Goal: Task Accomplishment & Management: Use online tool/utility

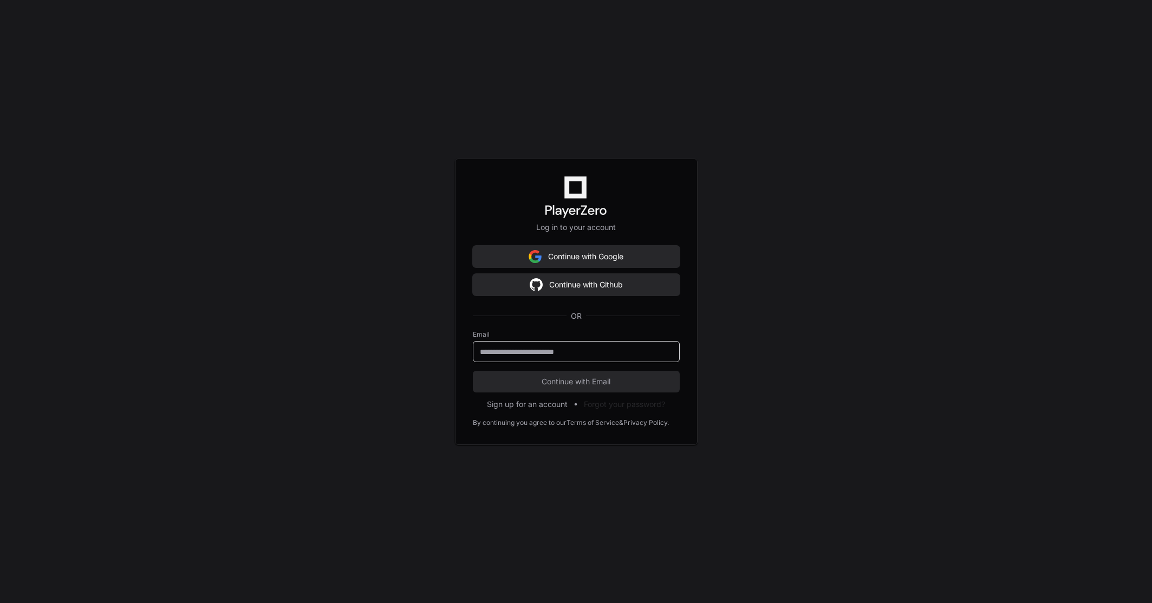
click at [539, 352] on input "email" at bounding box center [576, 352] width 193 height 11
type input "**********"
click at [549, 378] on span "Continue with Email" at bounding box center [576, 381] width 207 height 11
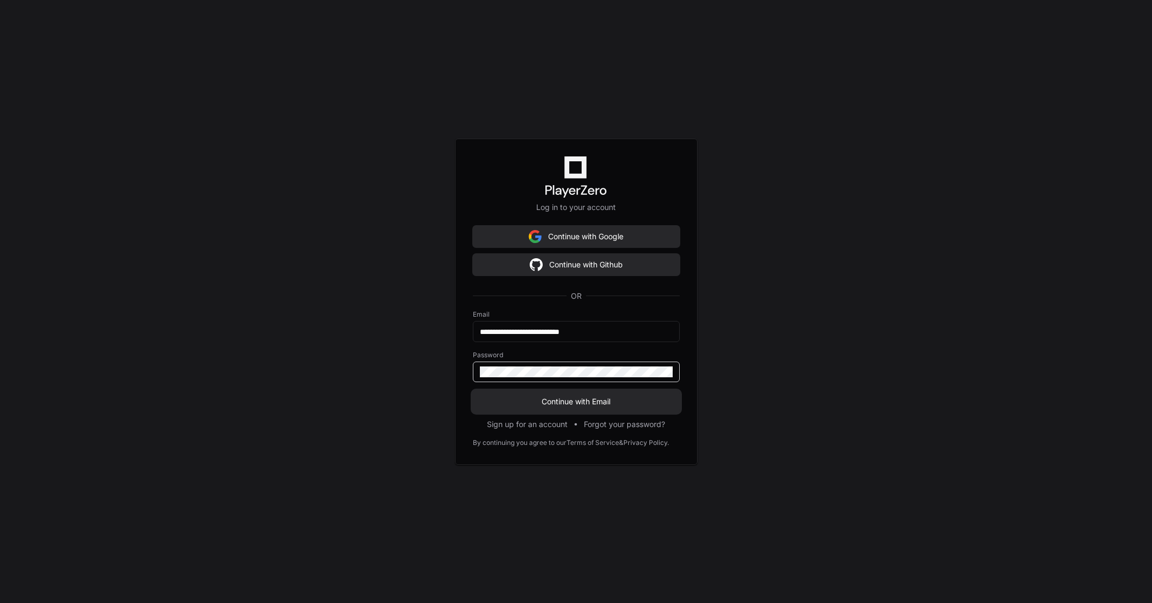
click at [608, 403] on span "Continue with Email" at bounding box center [576, 401] width 207 height 11
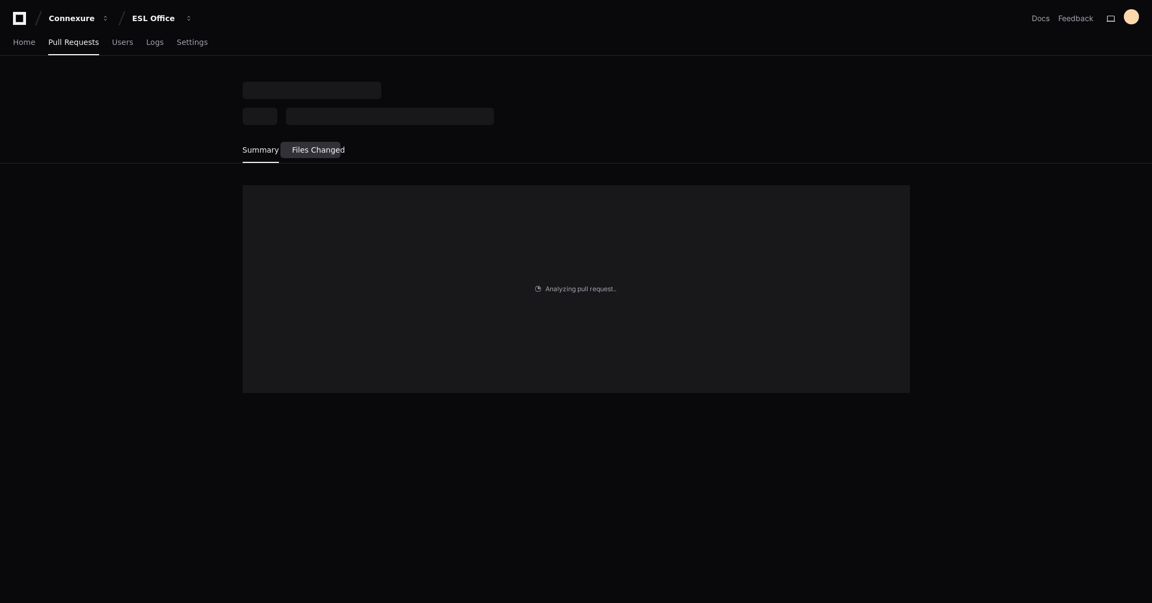
click at [308, 149] on span "Files Changed" at bounding box center [318, 150] width 53 height 6
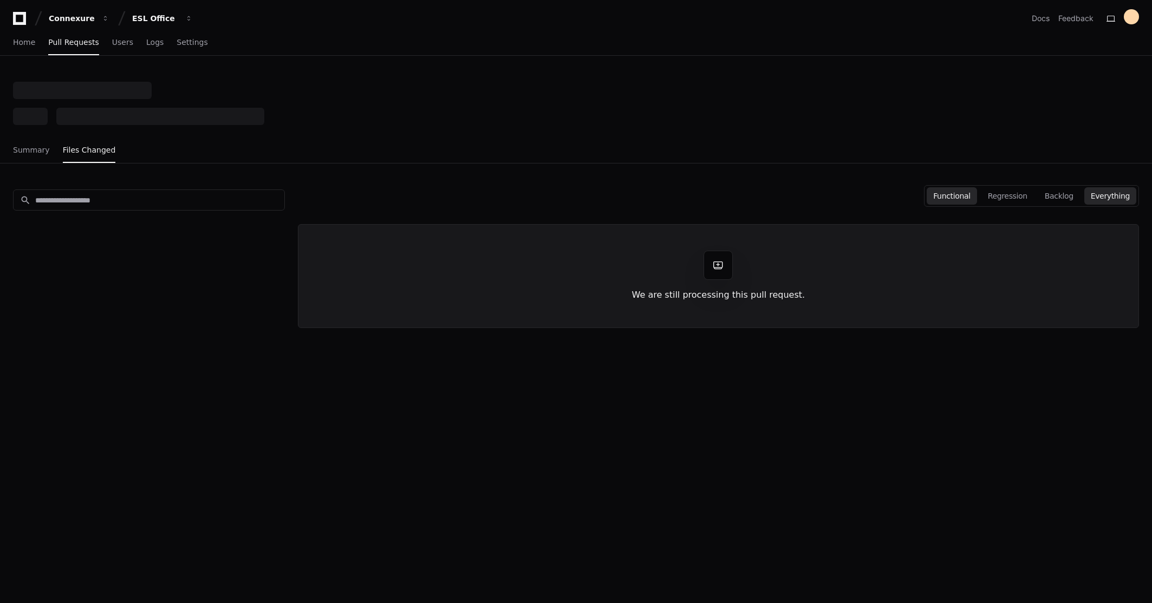
click at [977, 194] on button "Functional" at bounding box center [952, 195] width 50 height 17
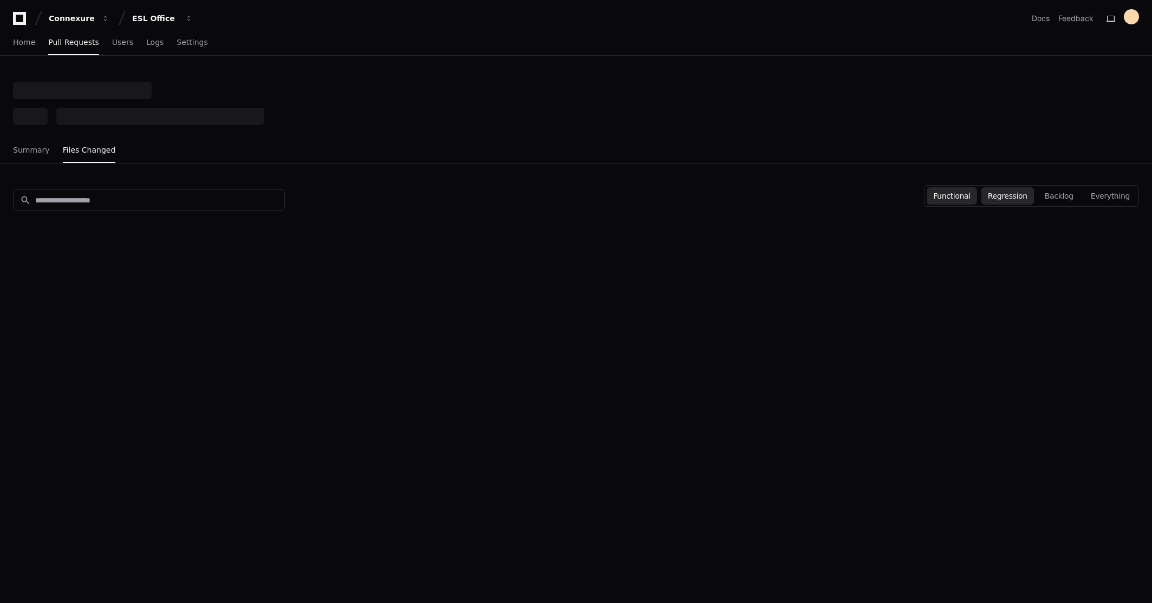
click at [1033, 196] on button "Regression" at bounding box center [1007, 195] width 53 height 17
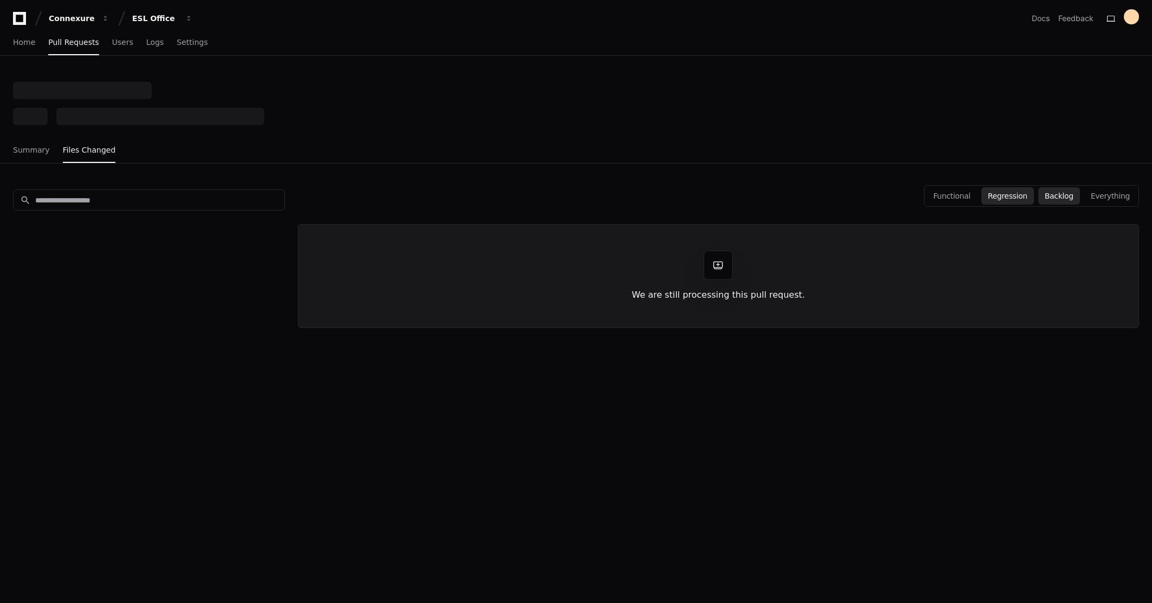
click at [1058, 193] on button "Backlog" at bounding box center [1059, 195] width 42 height 17
click at [1119, 197] on button "Everything" at bounding box center [1110, 195] width 52 height 17
click at [24, 149] on span "Summary" at bounding box center [31, 150] width 37 height 6
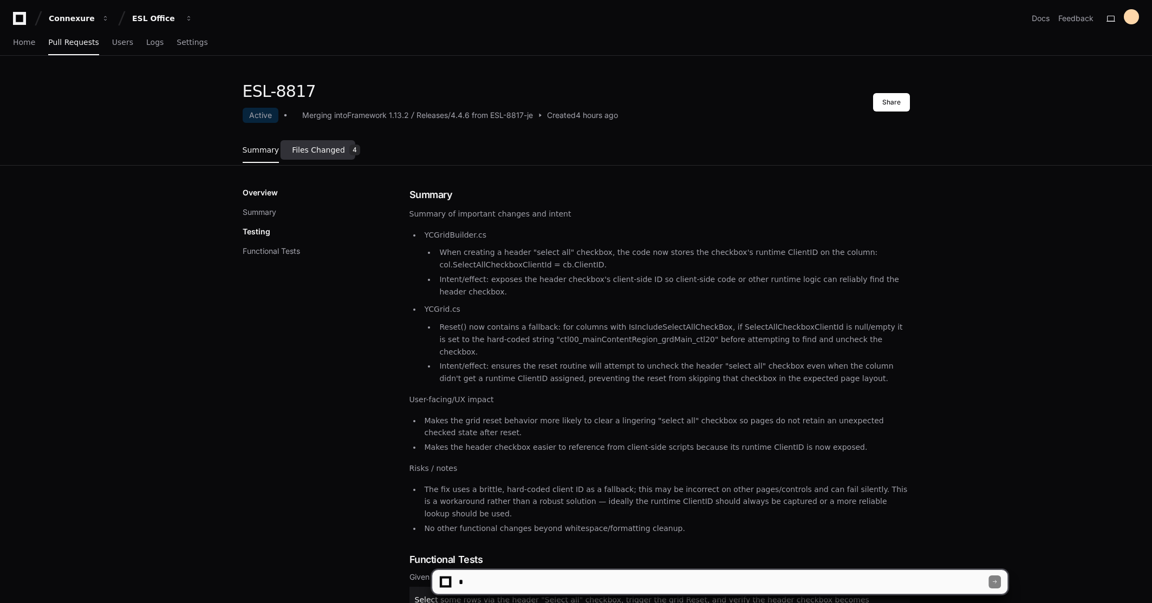
click at [302, 148] on span "Files Changed" at bounding box center [318, 150] width 53 height 6
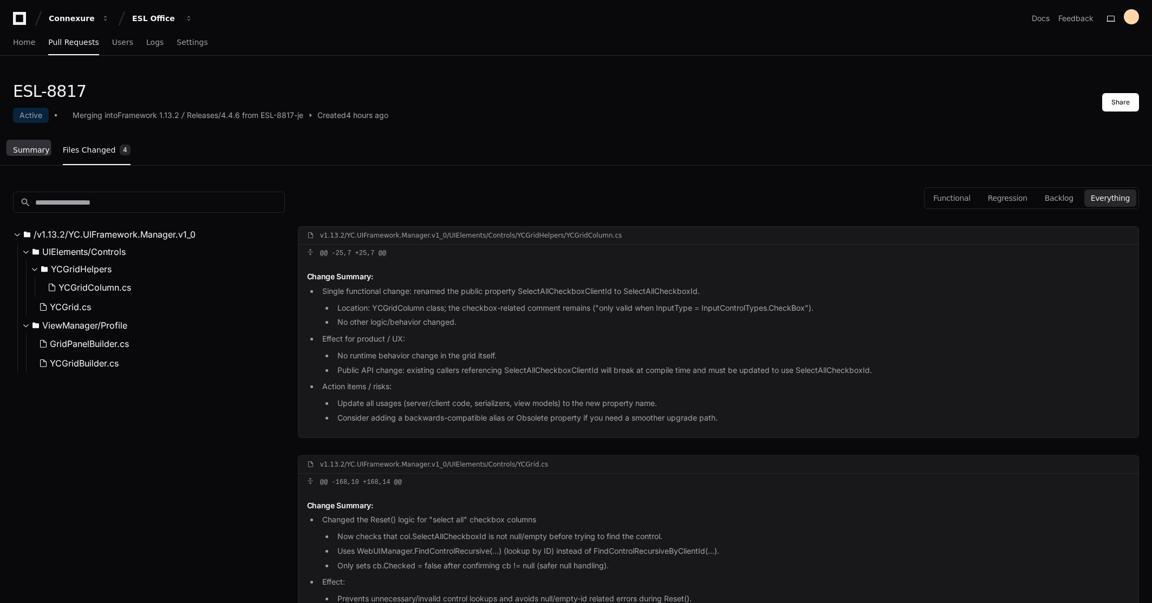
click at [38, 150] on span "Summary" at bounding box center [31, 150] width 37 height 6
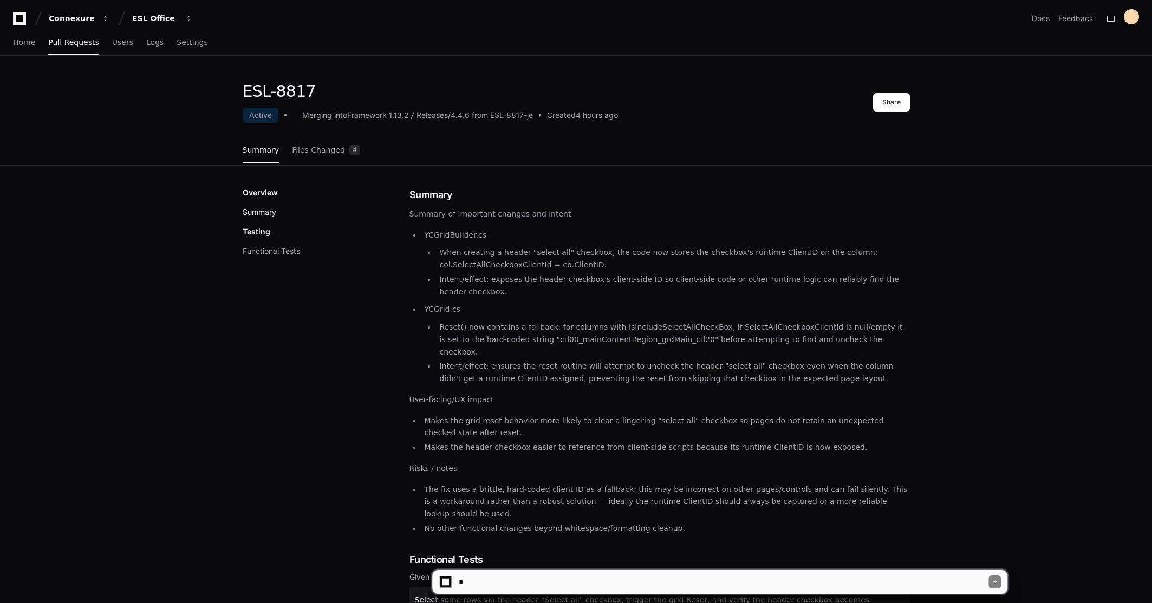
click at [268, 216] on button "Summary" at bounding box center [260, 212] width 34 height 11
click at [265, 212] on button "Summary" at bounding box center [260, 212] width 34 height 11
click at [319, 152] on span "Files Changed" at bounding box center [318, 150] width 53 height 6
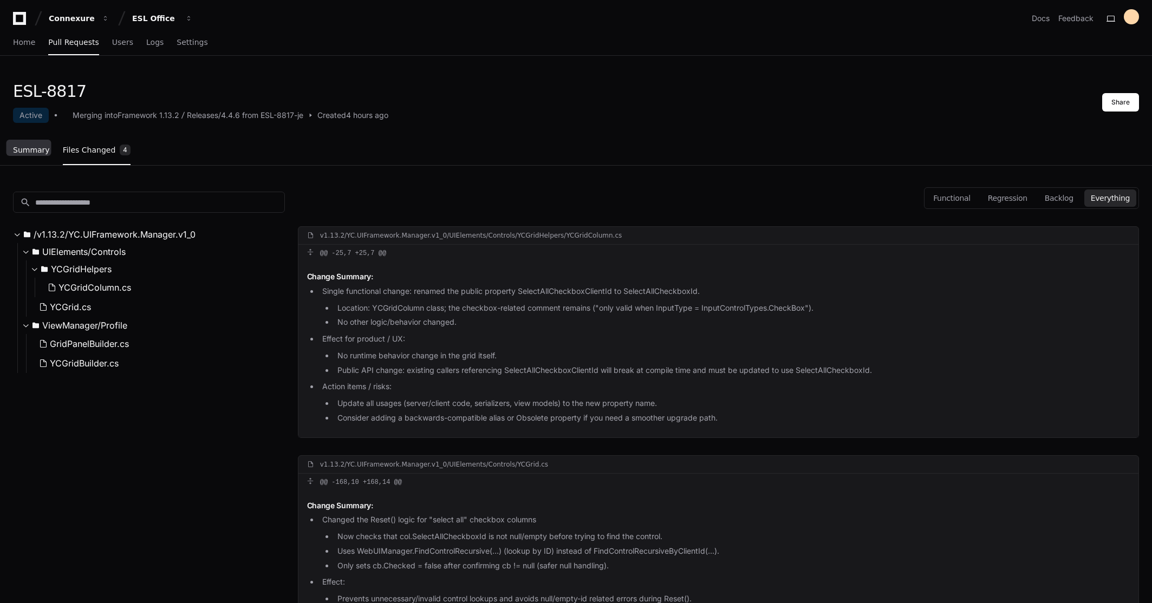
click at [36, 149] on span "Summary" at bounding box center [31, 150] width 37 height 6
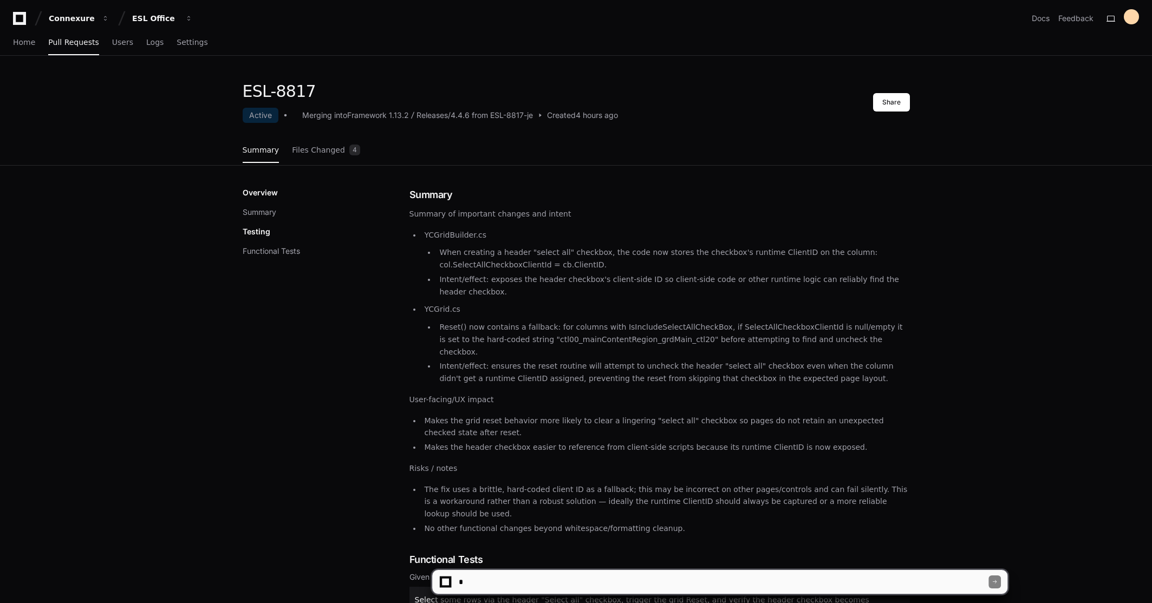
click at [550, 570] on div at bounding box center [720, 582] width 576 height 25
click at [568, 584] on textarea at bounding box center [723, 582] width 532 height 24
type textarea "**********"
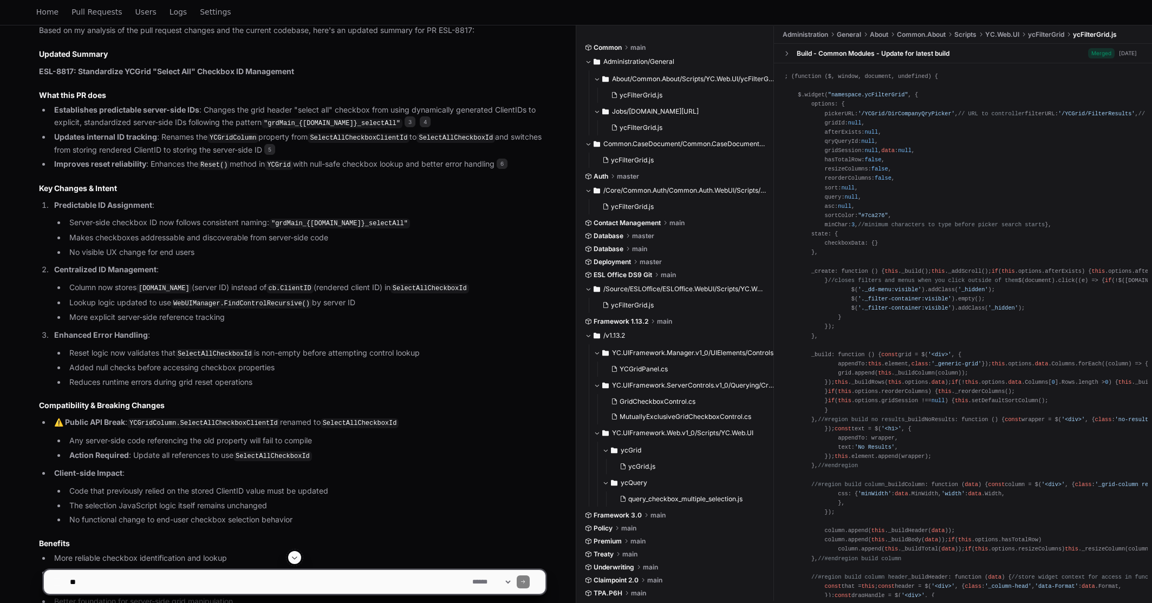
scroll to position [649, 0]
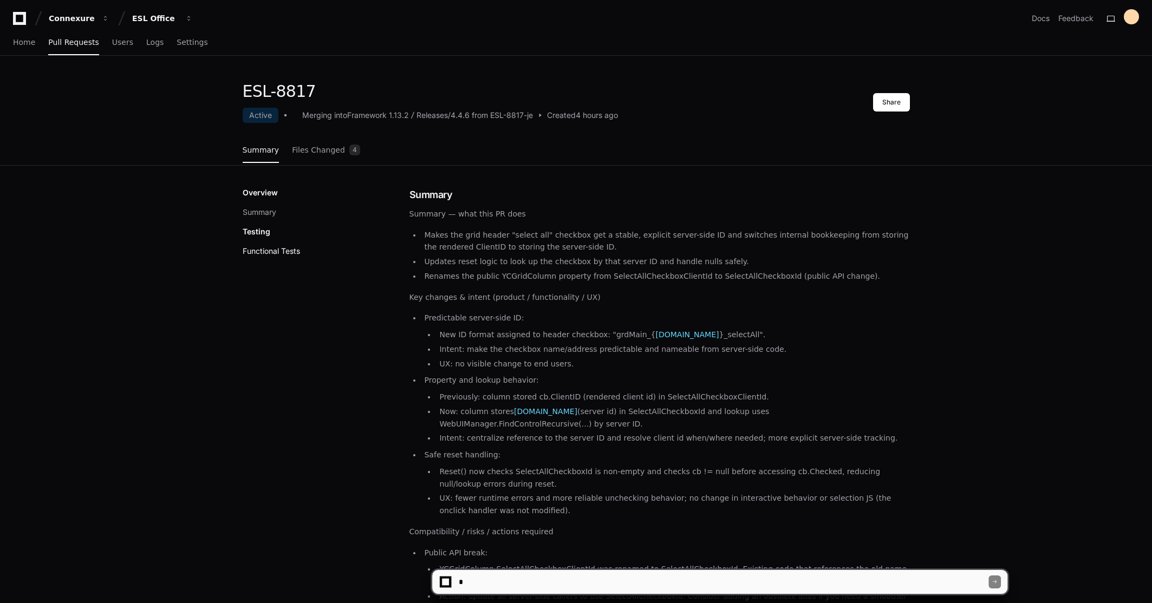
click at [276, 256] on button "Functional Tests" at bounding box center [271, 251] width 57 height 11
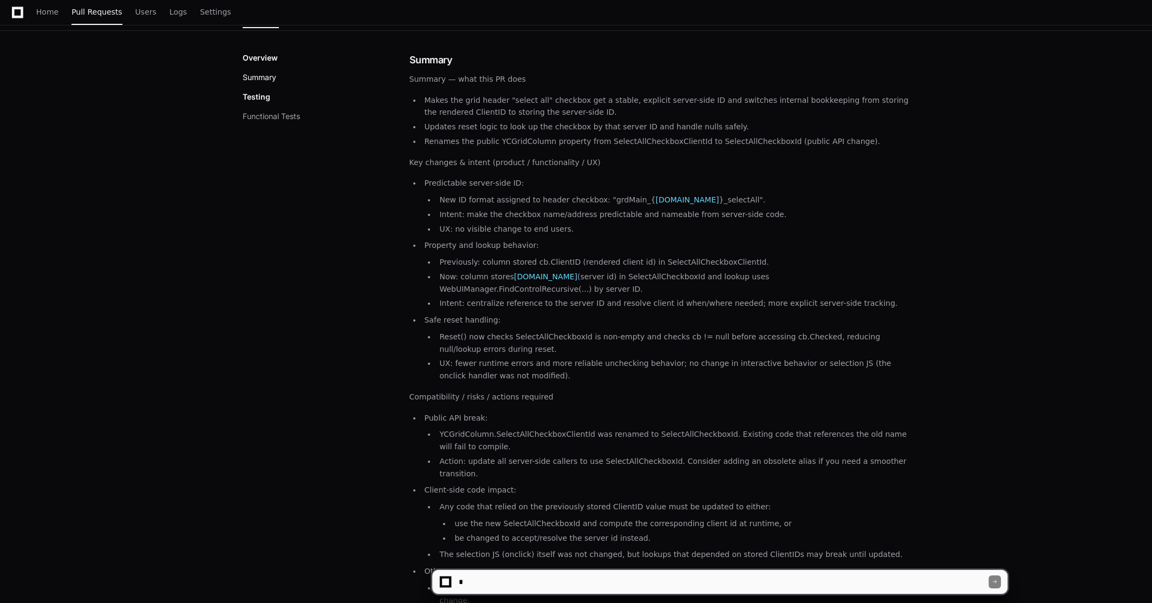
click at [256, 78] on button "Summary" at bounding box center [260, 77] width 34 height 11
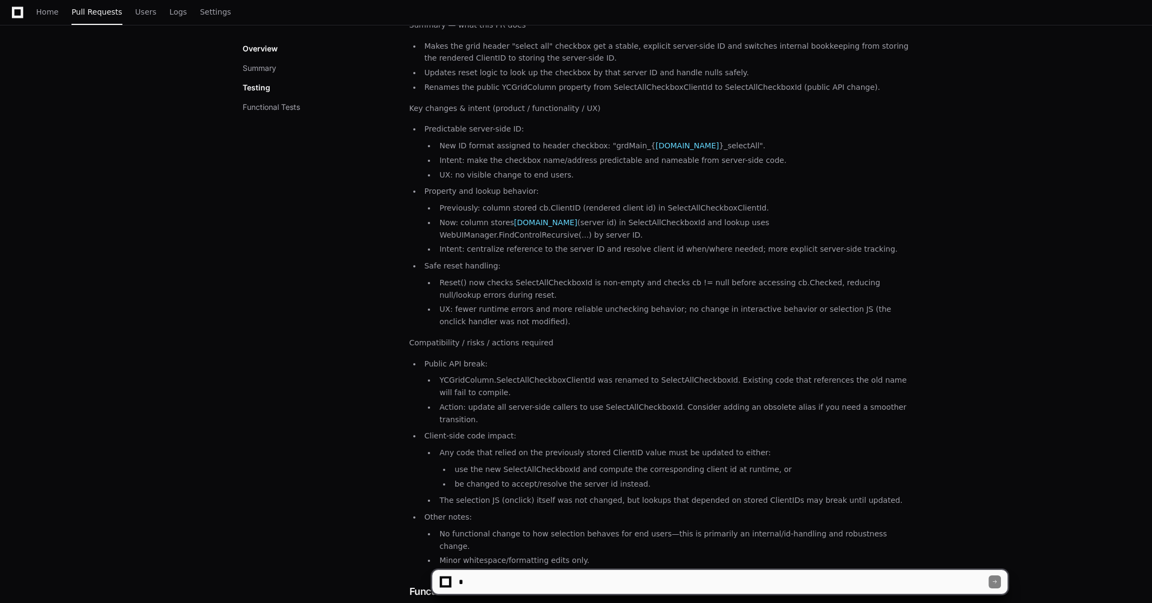
scroll to position [0, 0]
